Goal: Information Seeking & Learning: Find specific fact

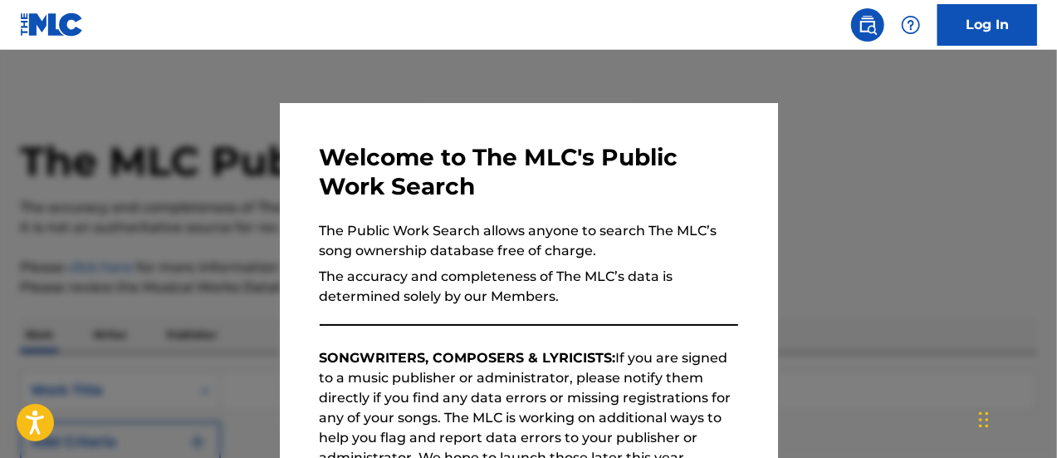
click at [860, 241] on div at bounding box center [528, 279] width 1057 height 458
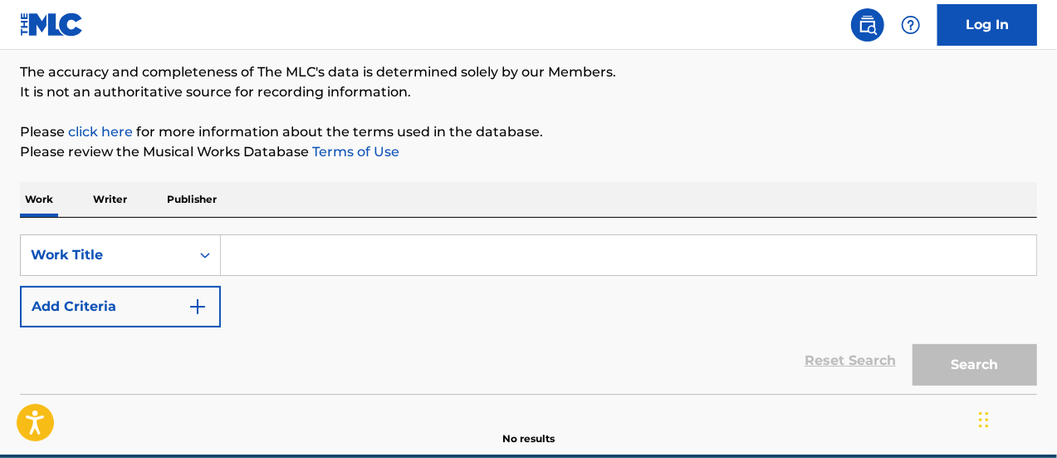
scroll to position [137, 0]
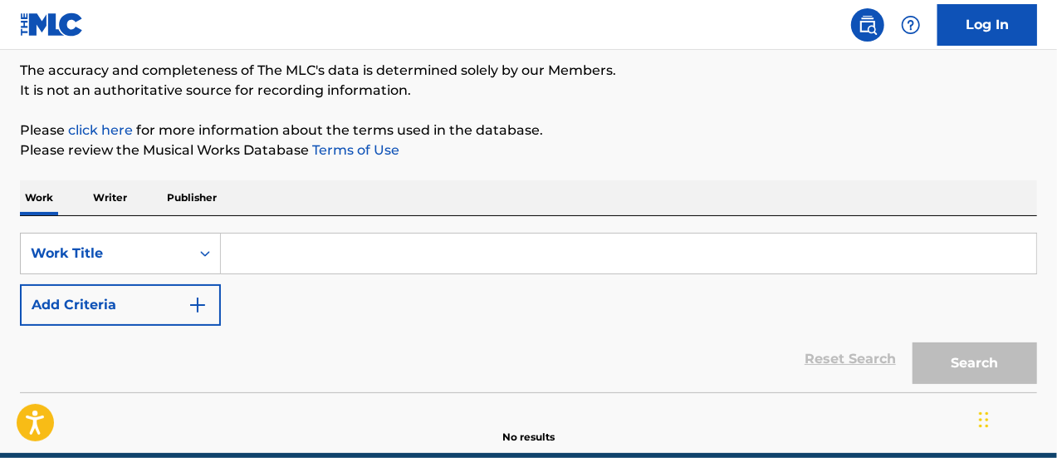
click at [190, 192] on p "Publisher" at bounding box center [192, 197] width 60 height 35
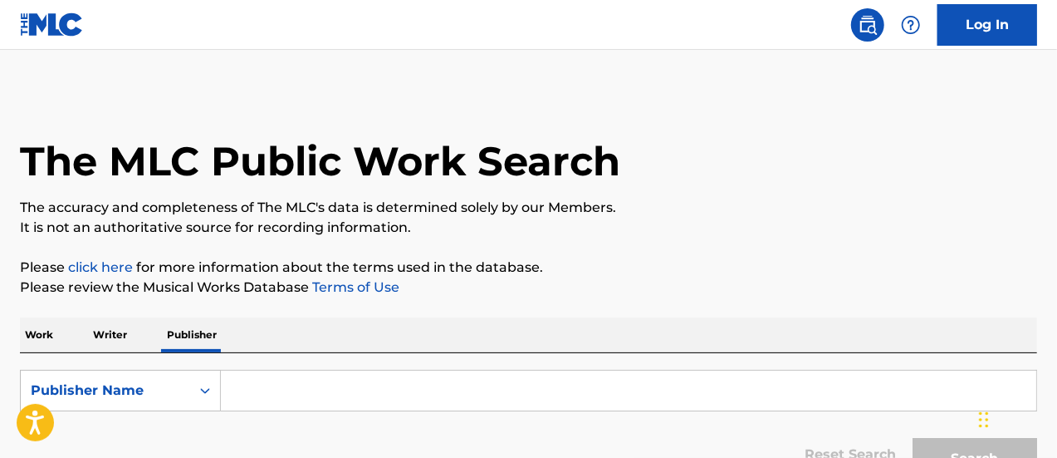
click at [277, 384] on input "Search Form" at bounding box center [628, 390] width 815 height 40
paste input ".com"
type input ".com"
drag, startPoint x: 277, startPoint y: 384, endPoint x: 179, endPoint y: 377, distance: 98.3
click at [179, 377] on div "SearchWithCriteriae772dadc-383a-4605-a032-22d07340ae64 Publisher Name .com" at bounding box center [528, 391] width 1017 height 42
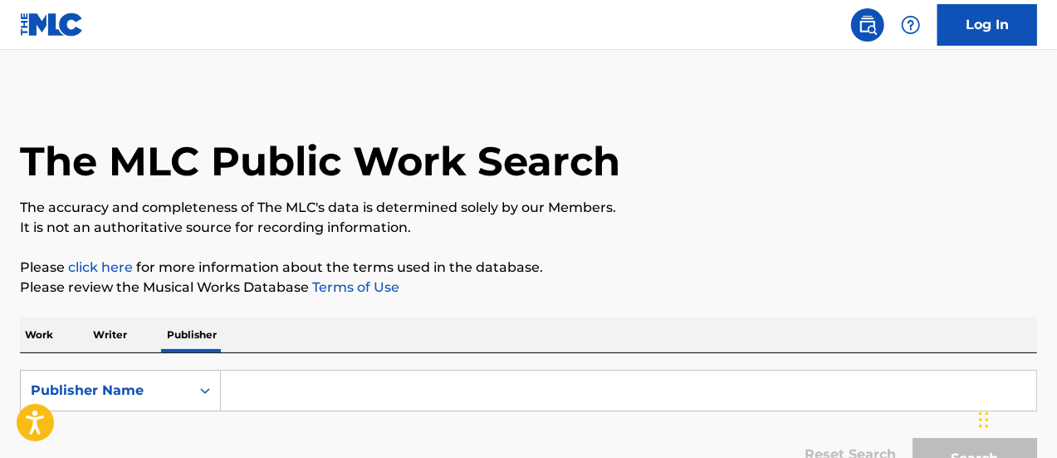
click at [761, 265] on p "Please click here for more information about the terms used in the database." at bounding box center [528, 267] width 1017 height 20
click at [267, 387] on input "Search Form" at bounding box center [628, 390] width 815 height 40
paste input "Makinallthehittsss"
click at [267, 387] on input "Makinallthehittsss" at bounding box center [628, 390] width 815 height 40
type input "Makinallthehittsss"
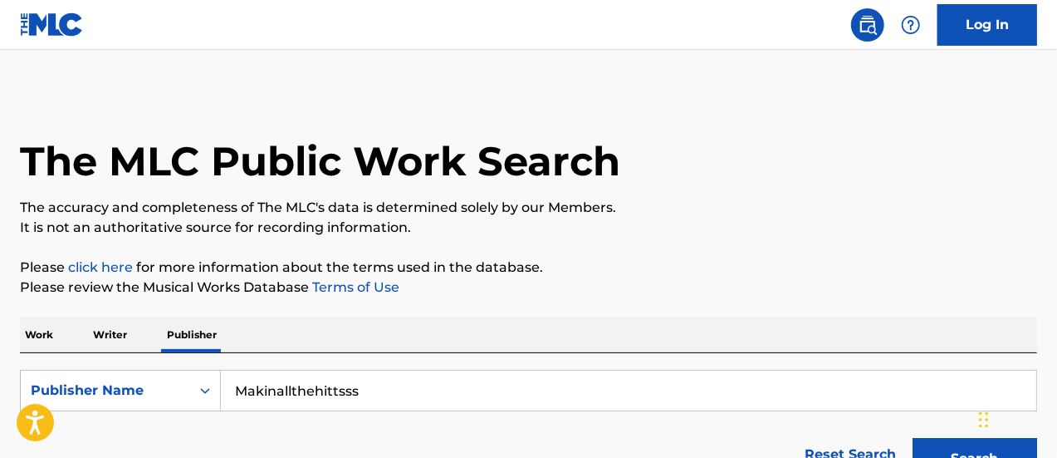
scroll to position [117, 0]
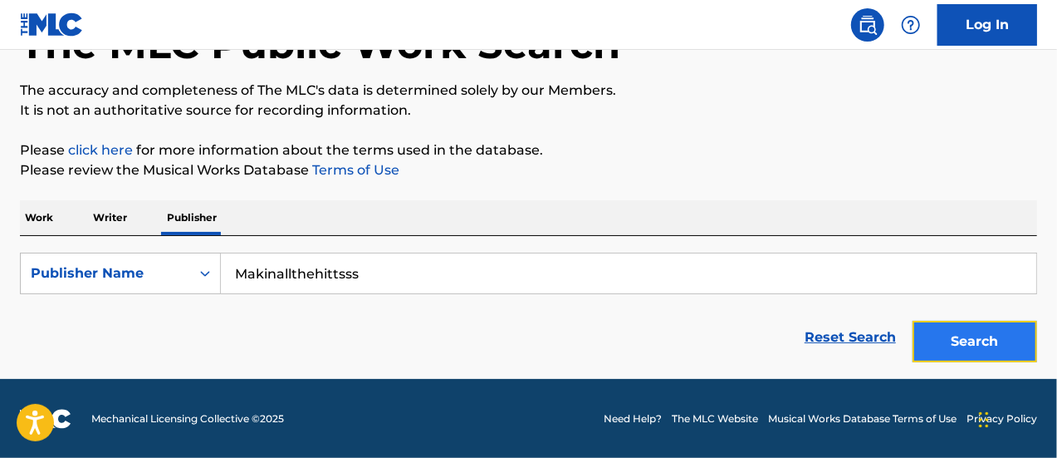
click at [978, 343] on button "Search" at bounding box center [975, 342] width 125 height 42
click at [977, 341] on button "Search" at bounding box center [975, 342] width 125 height 42
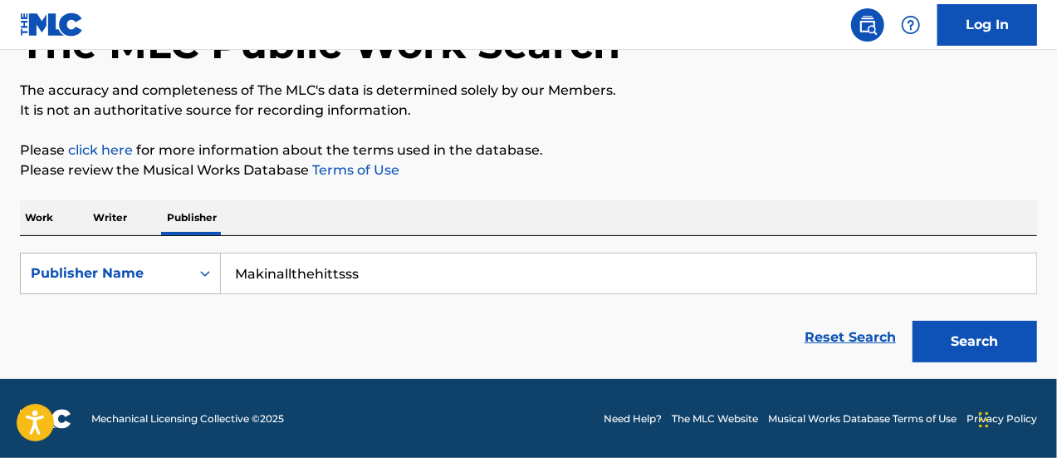
drag, startPoint x: 369, startPoint y: 273, endPoint x: 158, endPoint y: 262, distance: 211.2
click at [158, 262] on div "SearchWithCriteriae772dadc-383a-4605-a032-22d07340ae64 Publisher Name Makinallt…" at bounding box center [528, 273] width 1017 height 42
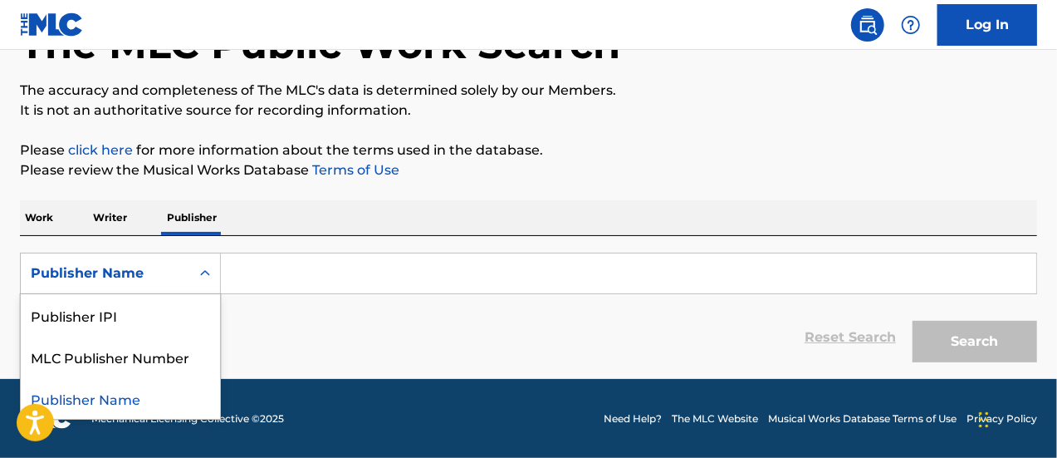
click at [214, 275] on div "Search Form" at bounding box center [205, 273] width 30 height 30
click at [213, 275] on div "Search Form" at bounding box center [205, 273] width 30 height 30
click at [32, 227] on p "Work" at bounding box center [39, 217] width 38 height 35
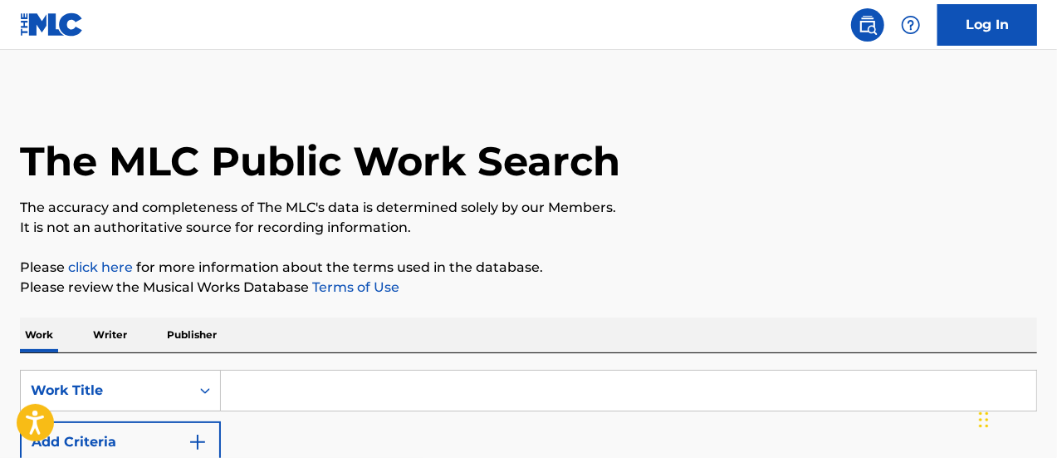
click at [251, 378] on input "Search Form" at bounding box center [628, 390] width 815 height 40
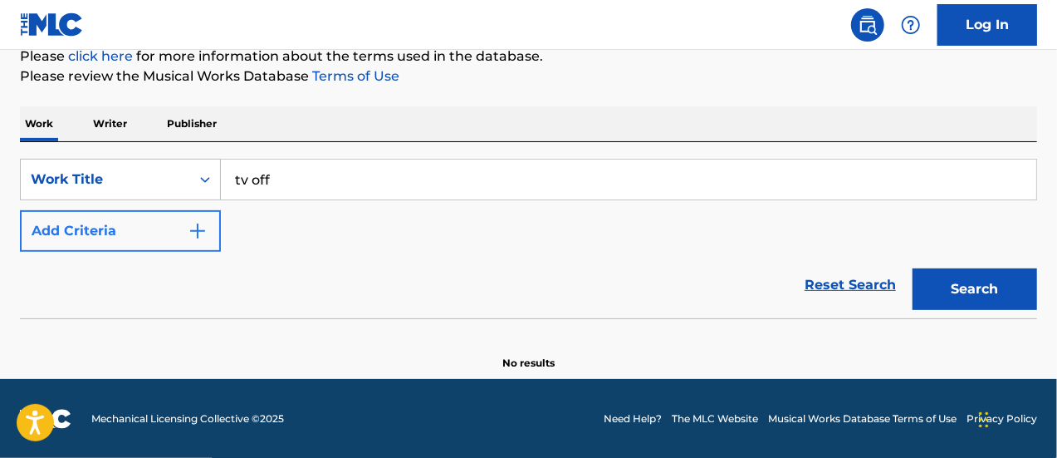
type input "tv off"
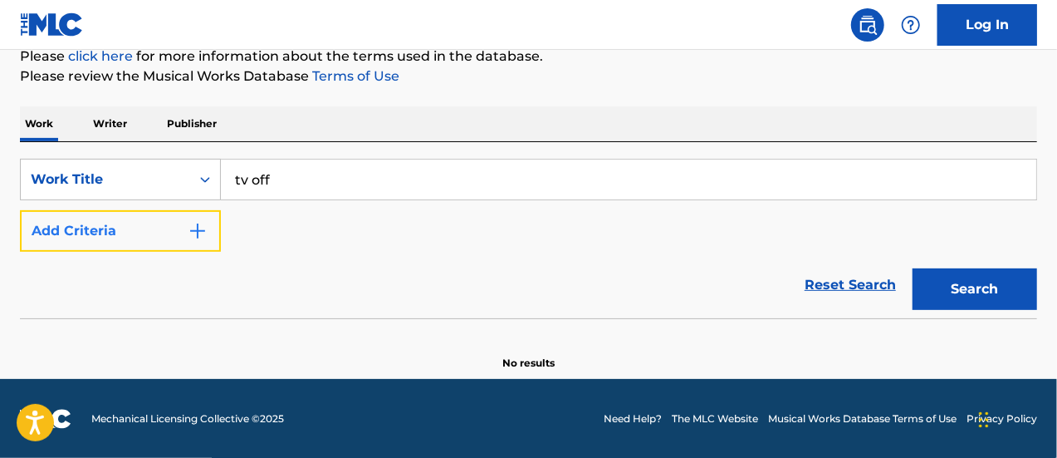
click at [143, 222] on button "Add Criteria" at bounding box center [120, 231] width 201 height 42
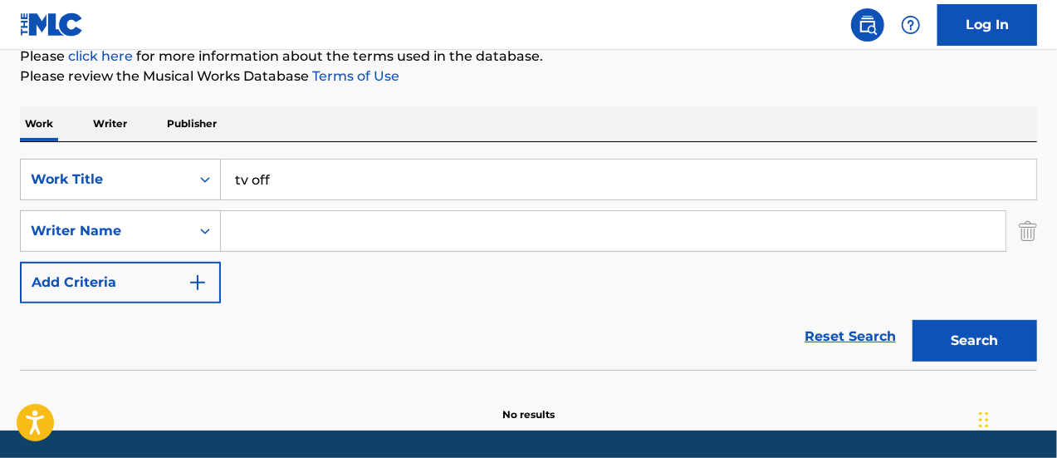
click at [270, 230] on input "Search Form" at bounding box center [613, 231] width 785 height 40
paste input "Makinallthehittsss"
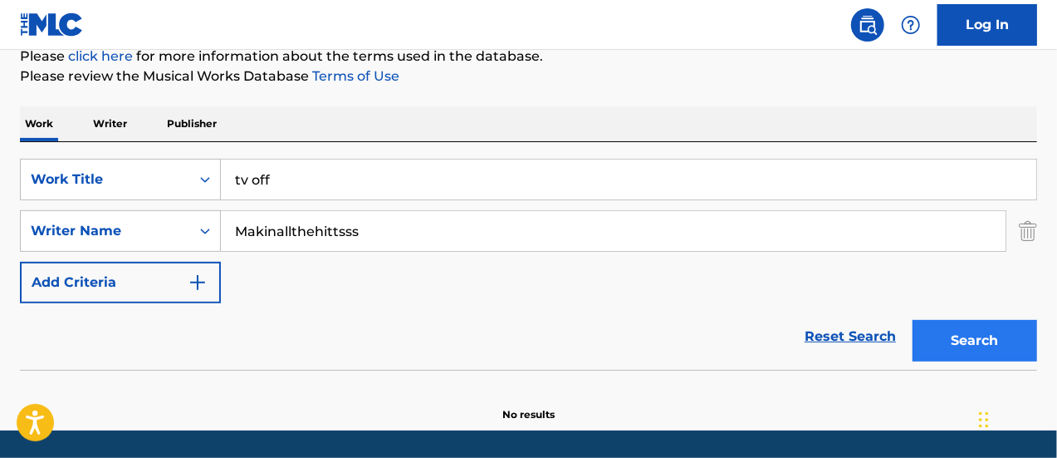
type input "Makinallthehittsss"
click at [988, 337] on button "Search" at bounding box center [975, 341] width 125 height 42
